Goal: Transaction & Acquisition: Purchase product/service

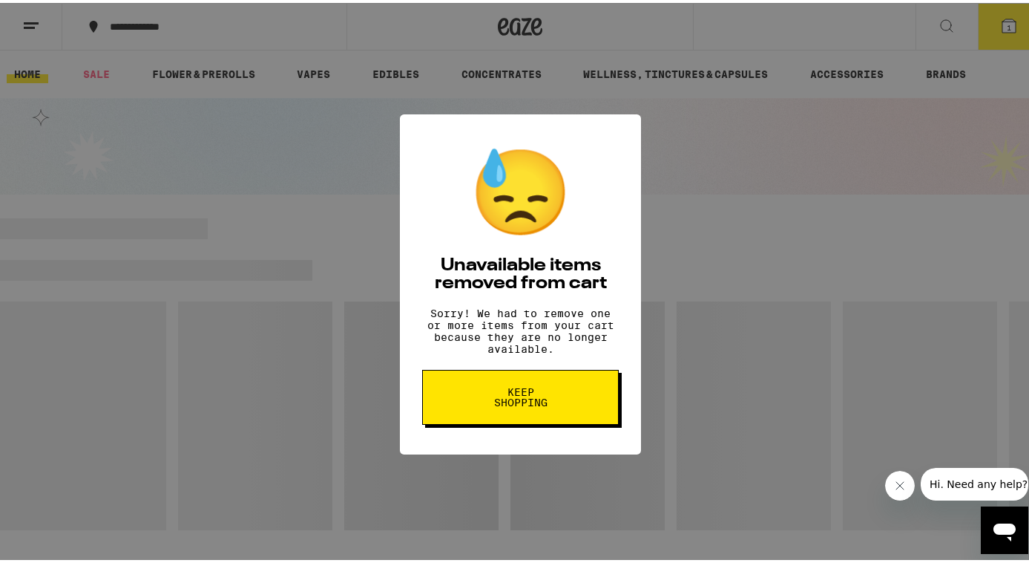
click at [488, 418] on button "Keep Shopping" at bounding box center [520, 394] width 197 height 55
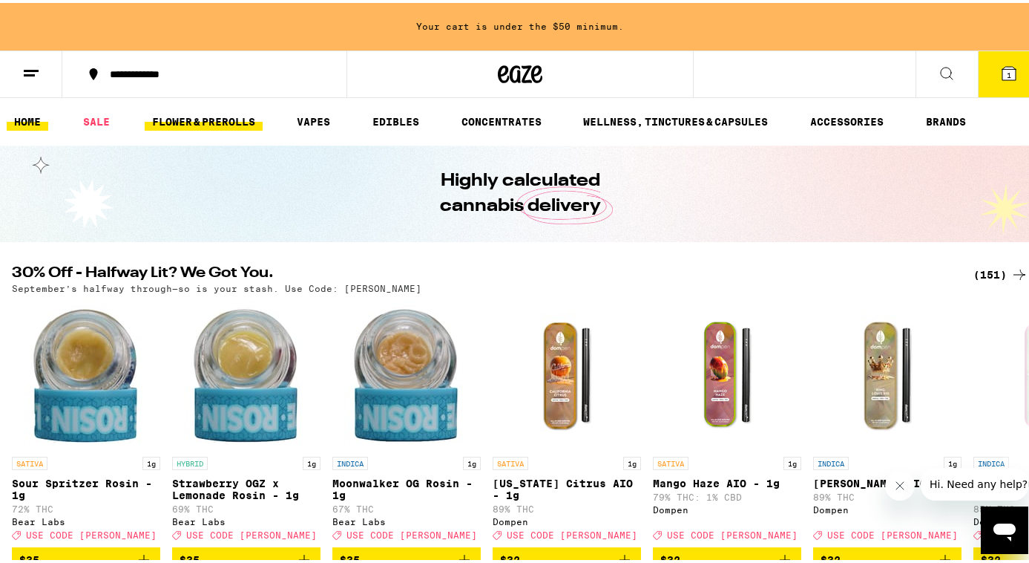
click at [201, 126] on link "FLOWER & PREROLLS" at bounding box center [204, 119] width 118 height 18
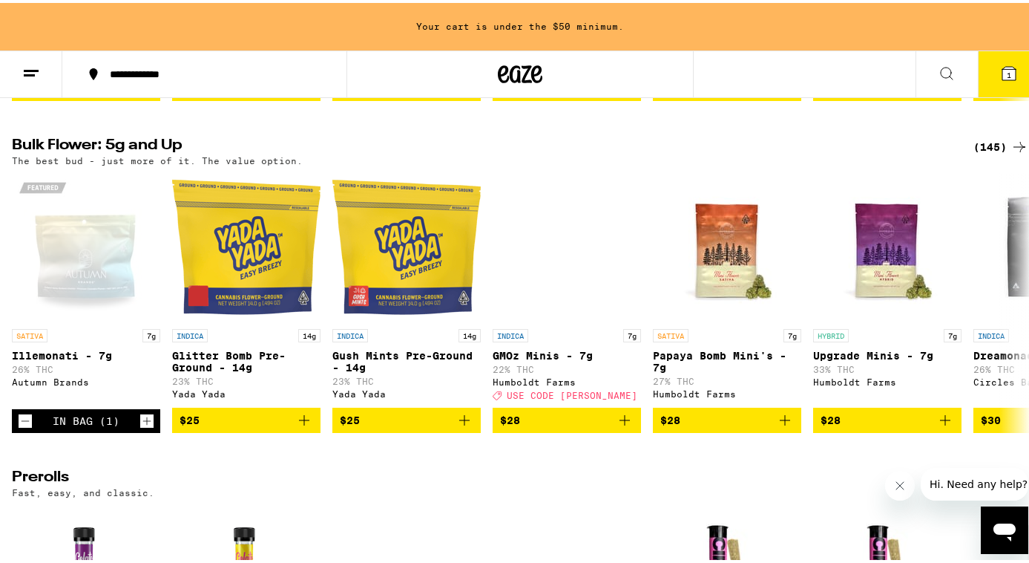
scroll to position [450, 0]
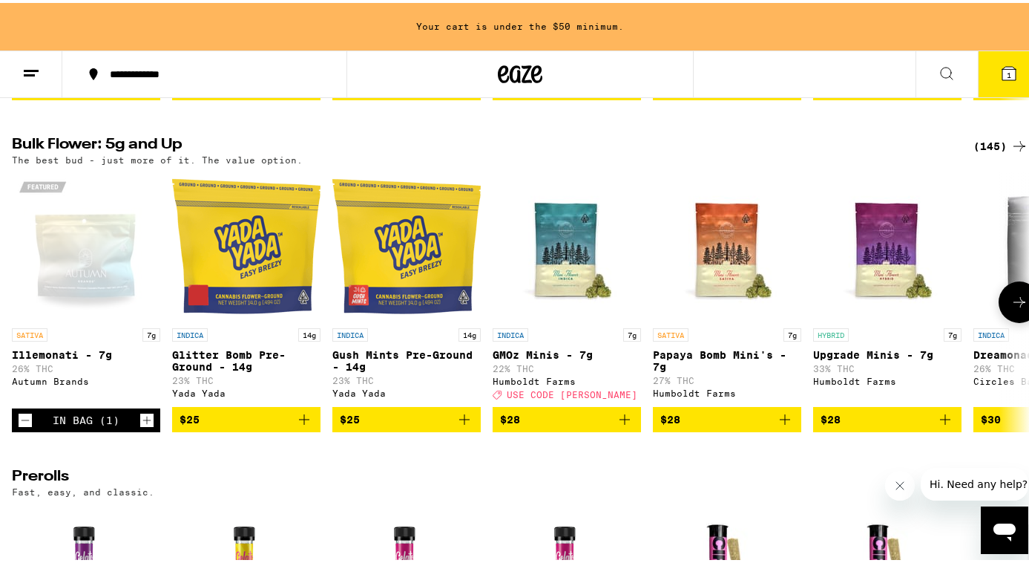
click at [20, 426] on icon "Decrement" at bounding box center [25, 417] width 13 height 18
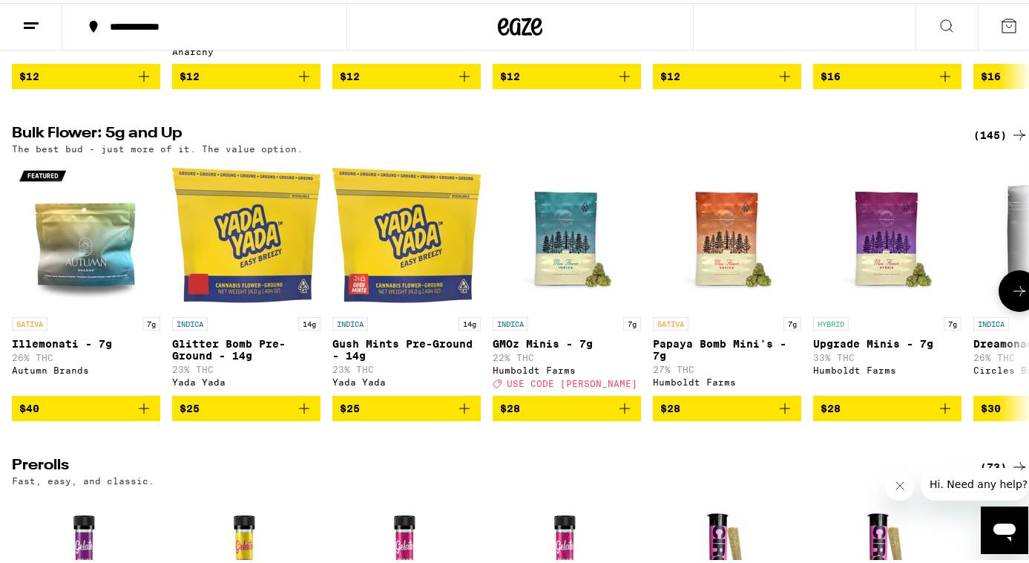
scroll to position [413, 0]
click at [989, 141] on div "(145)" at bounding box center [1001, 132] width 55 height 18
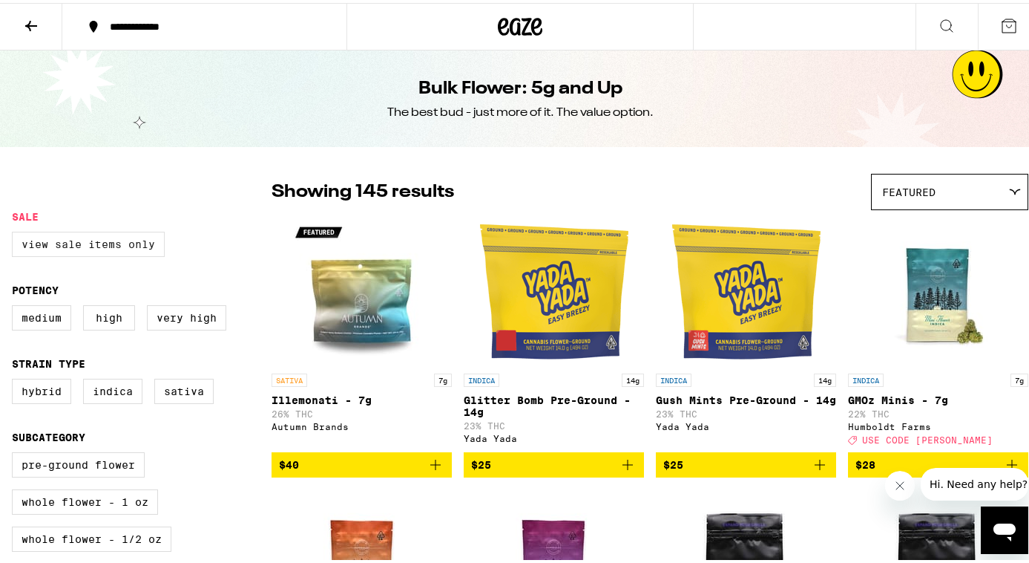
click at [51, 249] on label "View Sale Items Only" at bounding box center [88, 241] width 153 height 25
click at [16, 232] on input "View Sale Items Only" at bounding box center [15, 231] width 1 height 1
checkbox input "true"
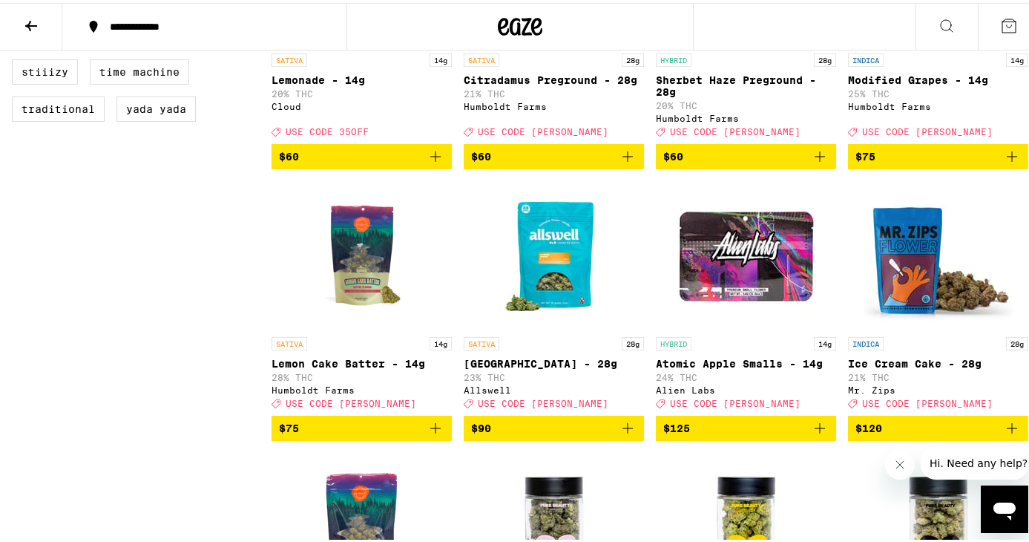
scroll to position [1175, 0]
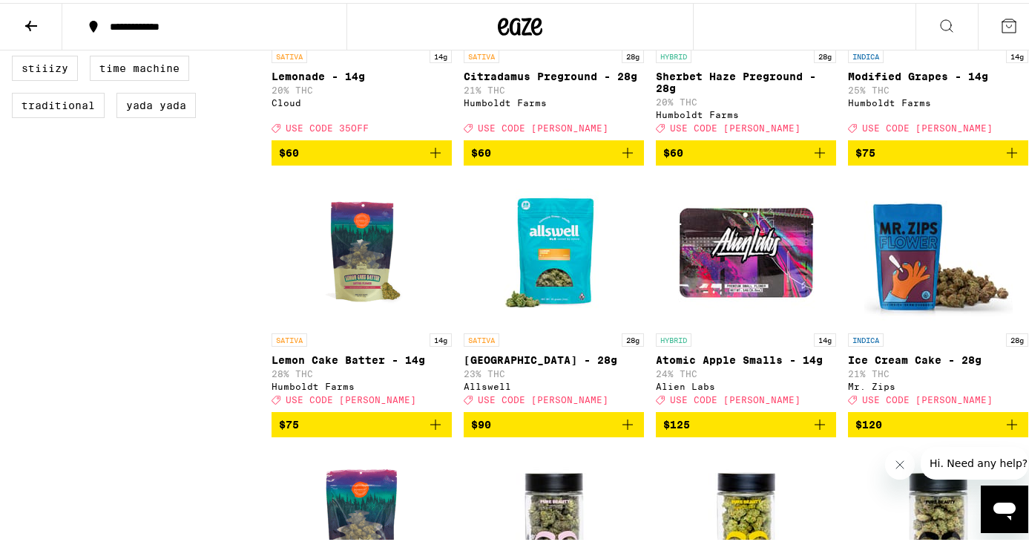
click at [332, 430] on span "$75" at bounding box center [361, 422] width 165 height 18
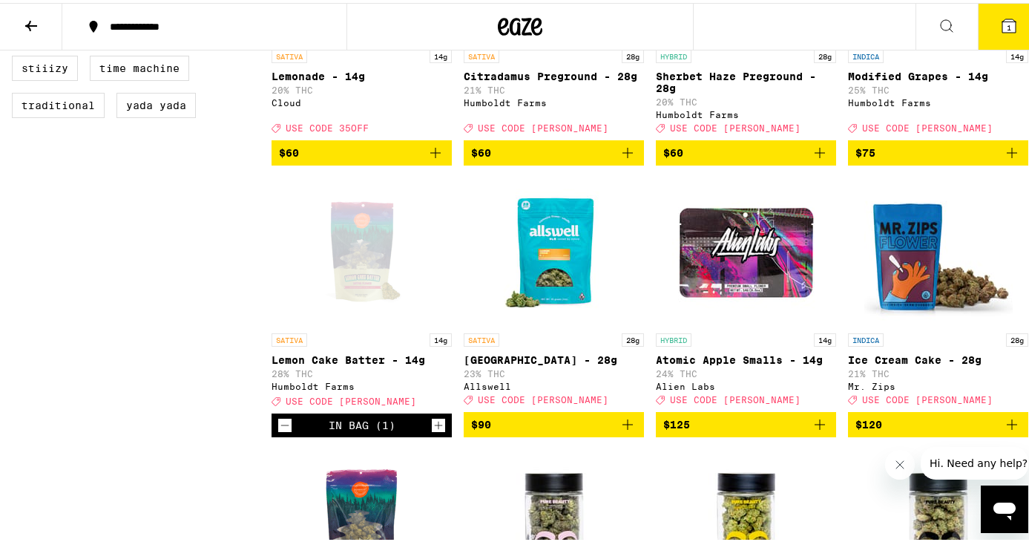
click at [1009, 17] on button "1" at bounding box center [1009, 24] width 62 height 46
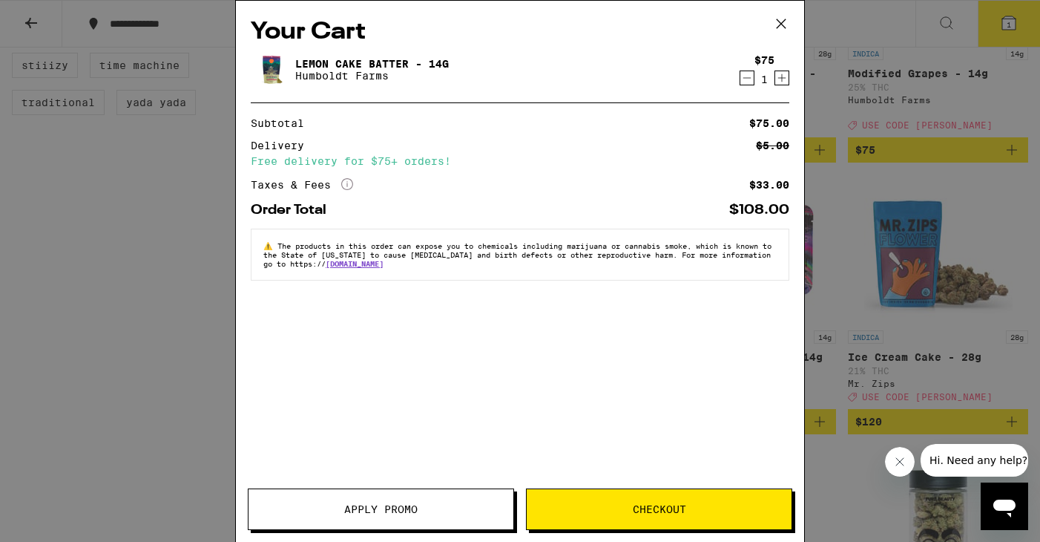
click at [458, 511] on span "Apply Promo" at bounding box center [381, 509] width 265 height 10
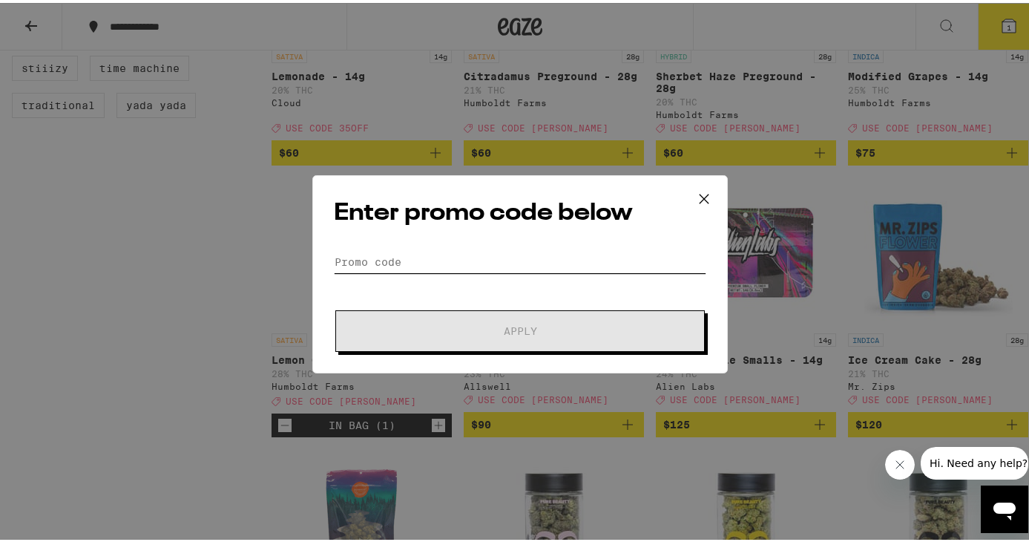
click at [485, 252] on input "Promo Code" at bounding box center [520, 259] width 373 height 22
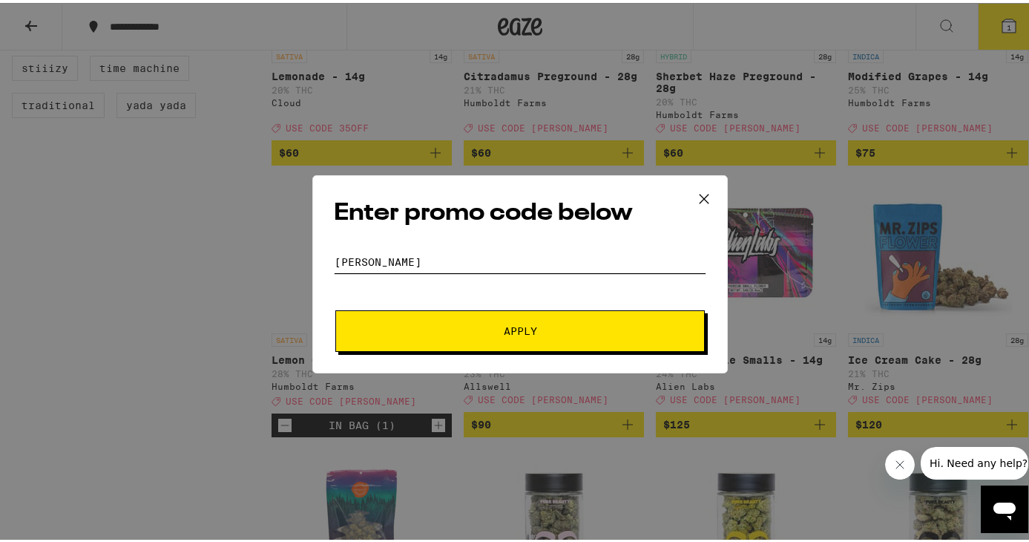
type input "[PERSON_NAME]"
click at [514, 324] on span "Apply" at bounding box center [520, 328] width 33 height 10
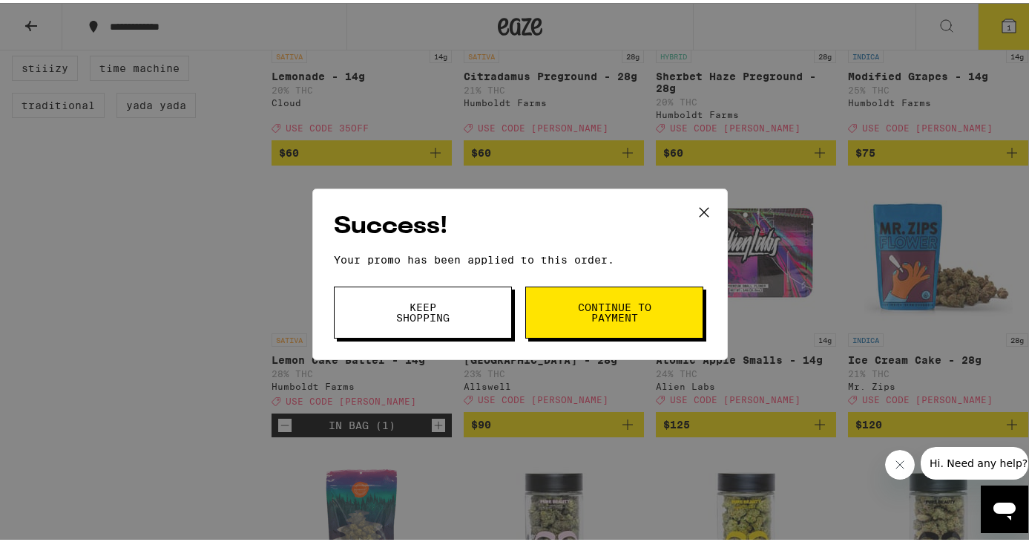
click at [643, 314] on span "Continue to payment" at bounding box center [615, 309] width 76 height 21
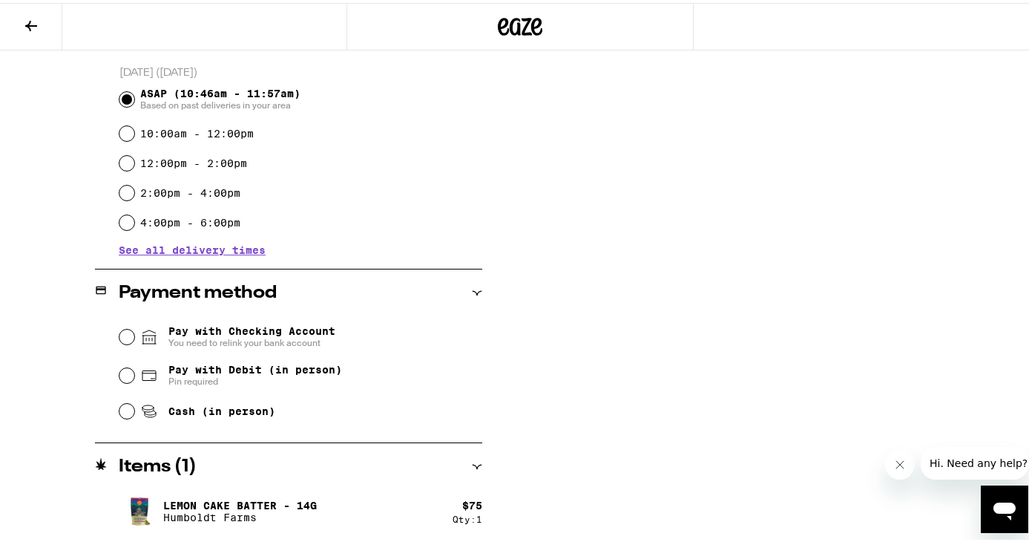
scroll to position [399, 0]
click at [128, 375] on input "Pay with Debit (in person) Pin required" at bounding box center [126, 372] width 15 height 15
radio input "true"
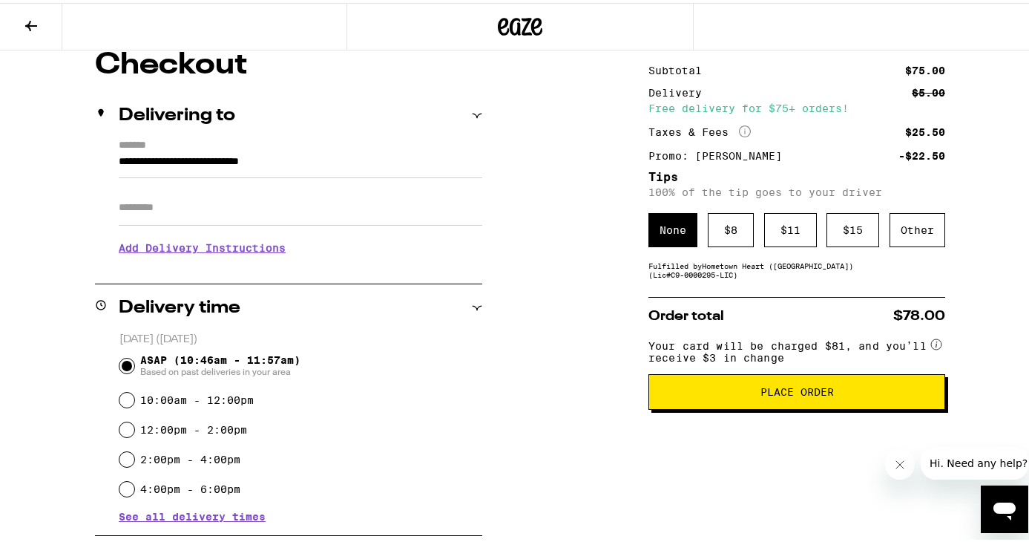
scroll to position [140, 0]
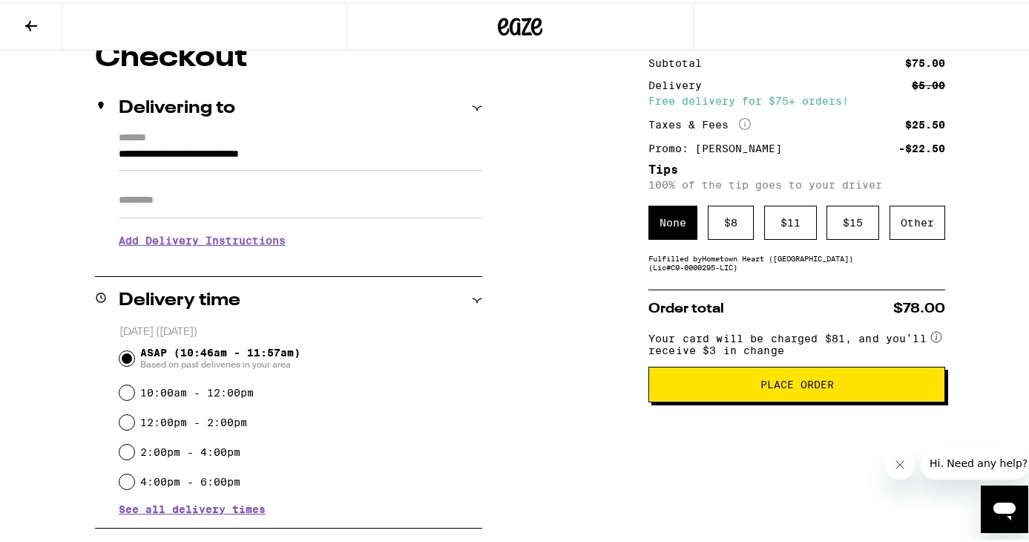
click at [807, 387] on span "Place Order" at bounding box center [797, 381] width 73 height 10
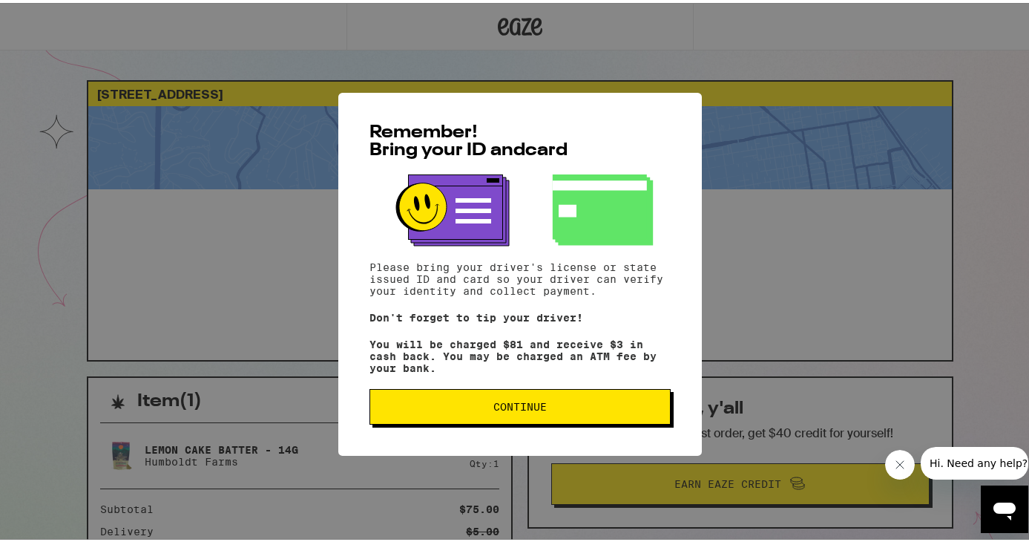
click at [536, 409] on span "Continue" at bounding box center [520, 404] width 53 height 10
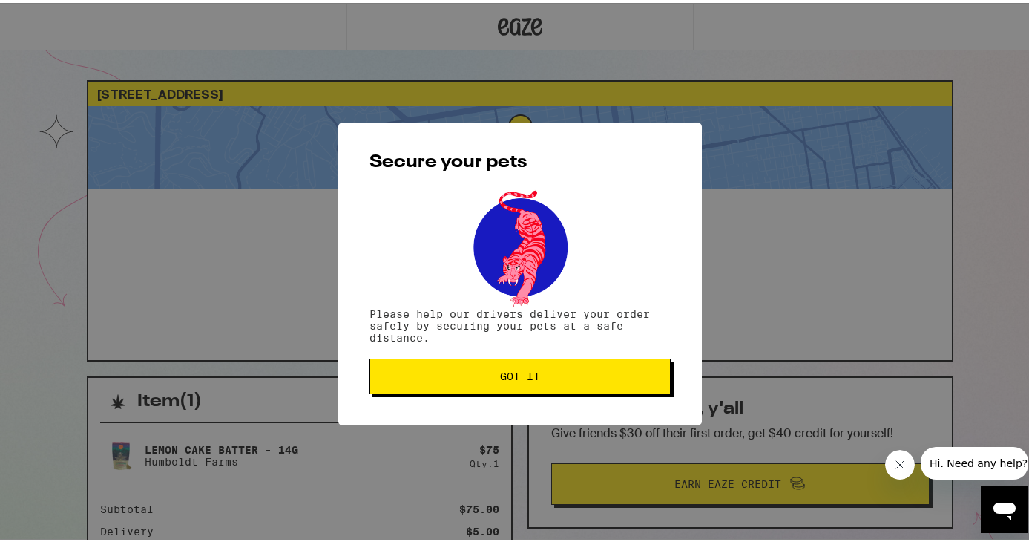
click at [505, 374] on span "Got it" at bounding box center [520, 373] width 40 height 10
